Goal: Information Seeking & Learning: Learn about a topic

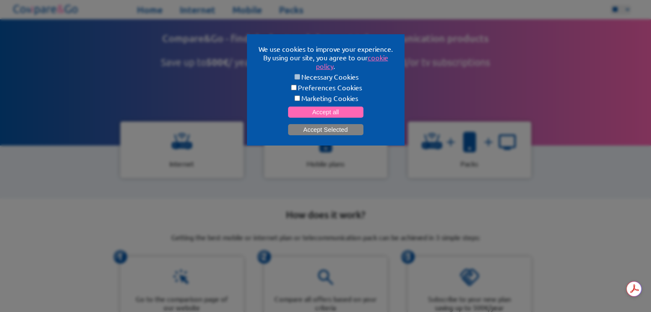
click at [323, 129] on button "Accept Selected" at bounding box center [325, 129] width 75 height 11
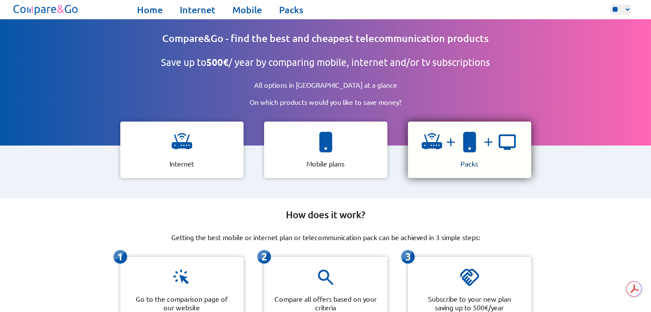
click at [461, 142] on img at bounding box center [469, 142] width 21 height 21
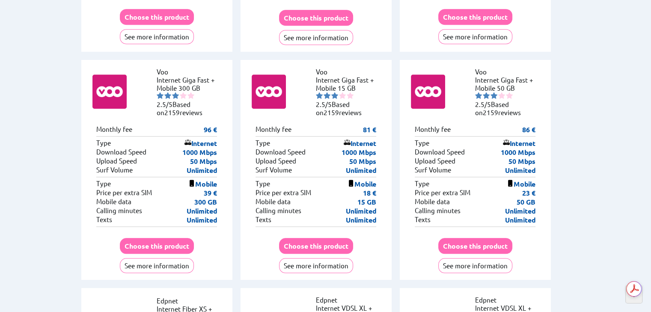
scroll to position [4023, 0]
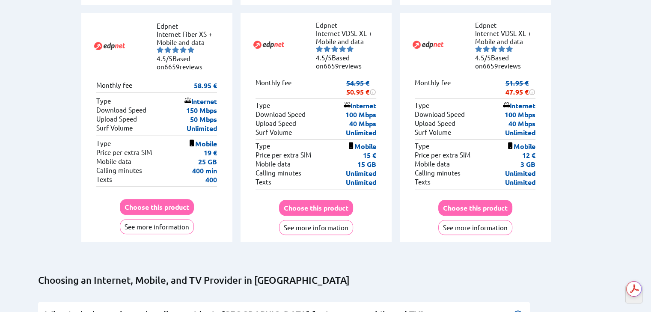
scroll to position [4238, 0]
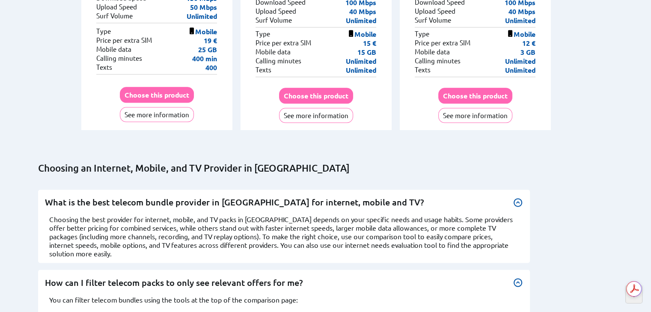
scroll to position [4452, 0]
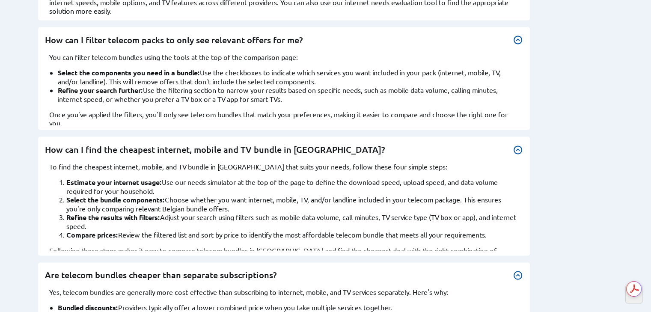
scroll to position [4580, 0]
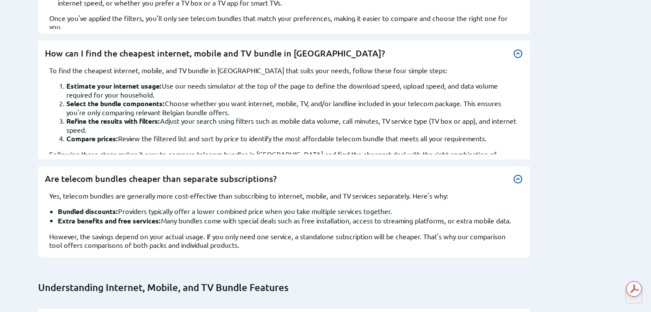
scroll to position [4837, 0]
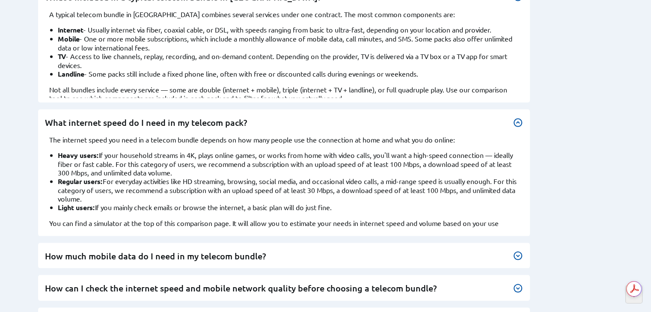
scroll to position [5008, 0]
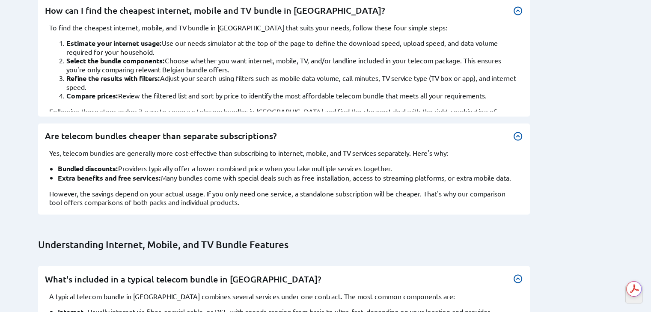
scroll to position [4452, 0]
